Goal: Task Accomplishment & Management: Manage account settings

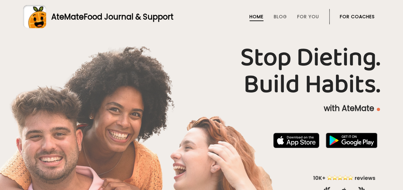
click at [365, 16] on link "For Coaches" at bounding box center [357, 16] width 35 height 5
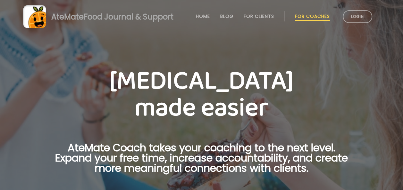
click at [360, 19] on link "Login" at bounding box center [357, 16] width 29 height 13
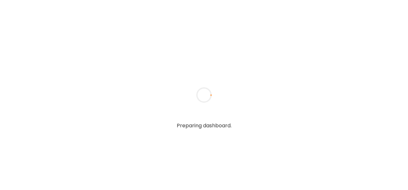
type input "*******"
type input "**********"
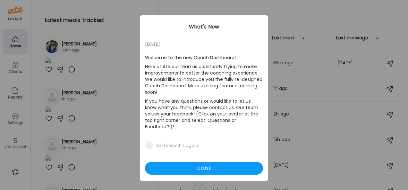
type input "**********"
click at [241, 164] on div "Close" at bounding box center [204, 168] width 118 height 13
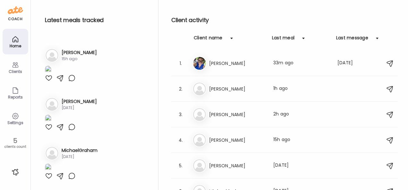
scroll to position [348, 0]
click at [15, 67] on icon at bounding box center [16, 65] width 8 height 8
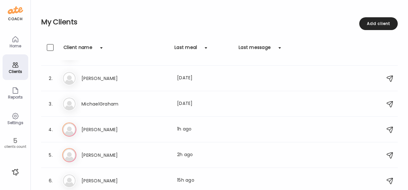
scroll to position [22, 0]
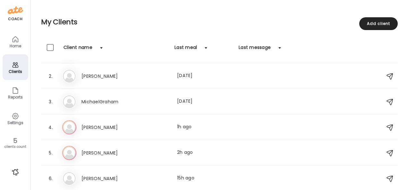
click at [17, 115] on icon at bounding box center [16, 117] width 8 height 8
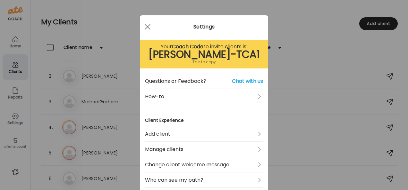
click at [252, 135] on link "Add client" at bounding box center [204, 134] width 118 height 15
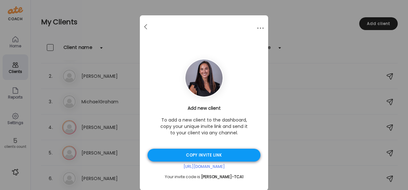
click at [226, 157] on div "Copy invite link" at bounding box center [203, 155] width 113 height 13
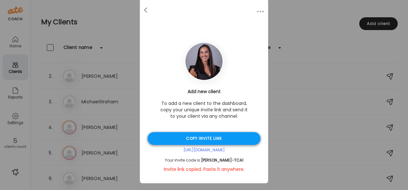
scroll to position [25, 0]
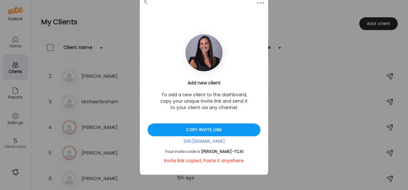
click at [231, 151] on div "Your invite code is: CAYA-TCA1" at bounding box center [203, 151] width 113 height 5
drag, startPoint x: 229, startPoint y: 151, endPoint x: 172, endPoint y: 152, distance: 56.8
click at [172, 152] on div "Your invite code is: CAYA-TCA1" at bounding box center [203, 151] width 113 height 5
drag, startPoint x: 172, startPoint y: 152, endPoint x: 235, endPoint y: 150, distance: 62.5
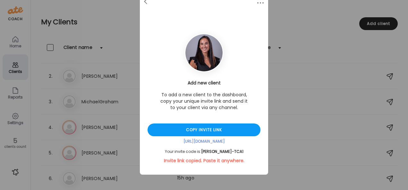
click at [235, 150] on div "Your invite code is: CAYA-TCA1" at bounding box center [203, 151] width 113 height 5
copy div "Your invite code is: CAYA-TCA1"
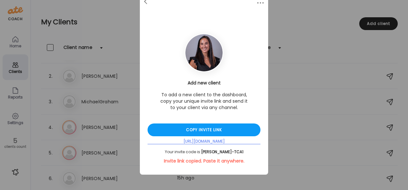
click at [193, 142] on div "https://d3w2x.app.goo.gl/S4vCK" at bounding box center [203, 141] width 113 height 5
drag, startPoint x: 193, startPoint y: 142, endPoint x: 170, endPoint y: 128, distance: 26.9
click at [170, 128] on div "Copy invite link" at bounding box center [203, 130] width 113 height 13
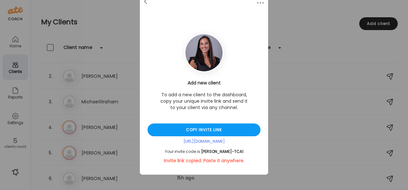
click at [110, 80] on div "Ate Coach Dashboard Wahoo! It’s official Take a moment to set up your Coach Pro…" at bounding box center [204, 95] width 408 height 190
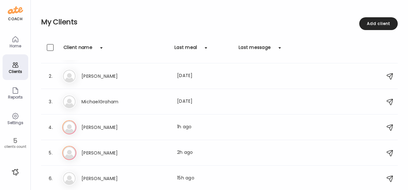
click at [17, 116] on icon at bounding box center [16, 117] width 8 height 8
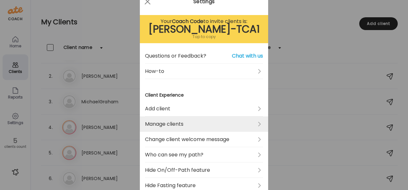
click at [173, 127] on link "Manage clients" at bounding box center [204, 124] width 118 height 15
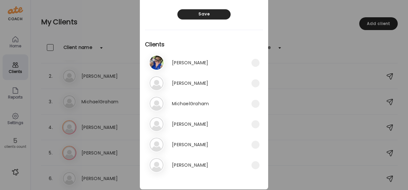
scroll to position [46, 0]
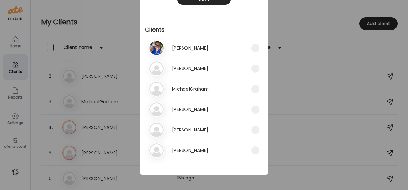
click at [323, 19] on div "Ate Coach Dashboard Wahoo! It’s official Take a moment to set up your Coach Pro…" at bounding box center [204, 95] width 408 height 190
